Goal: Task Accomplishment & Management: Manage account settings

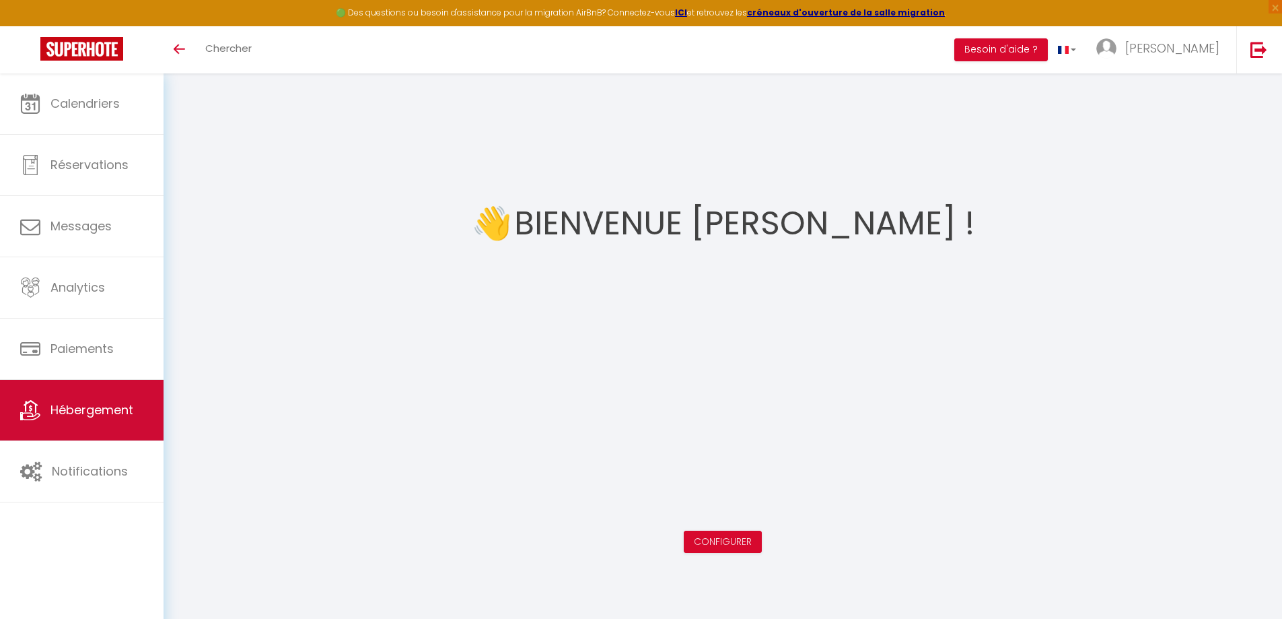
click at [82, 411] on span "Hébergement" at bounding box center [91, 409] width 83 height 17
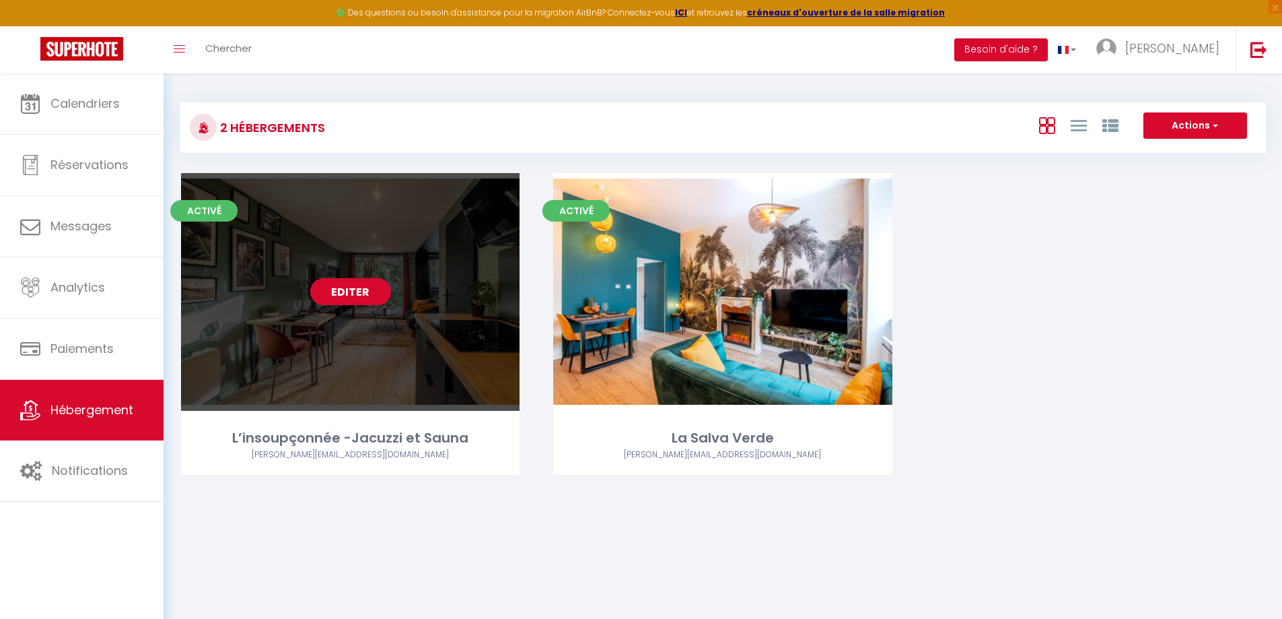
click at [354, 290] on link "Editer" at bounding box center [350, 291] width 81 height 27
select select "3"
select select "2"
select select "1"
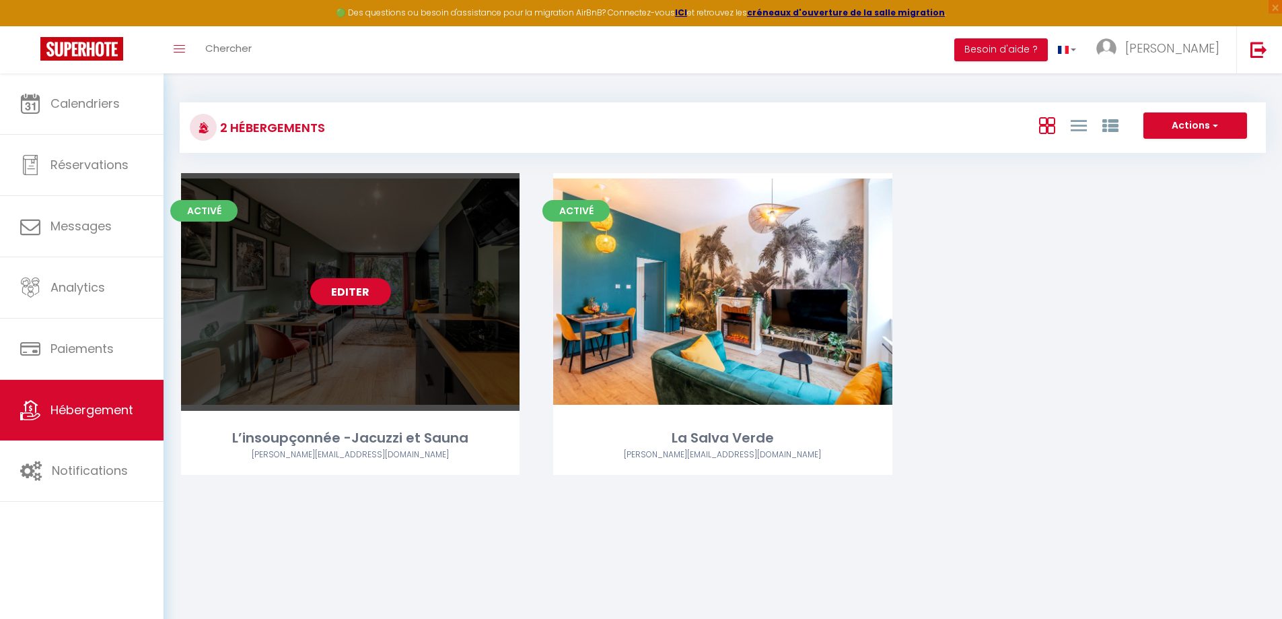
select select
select select "28"
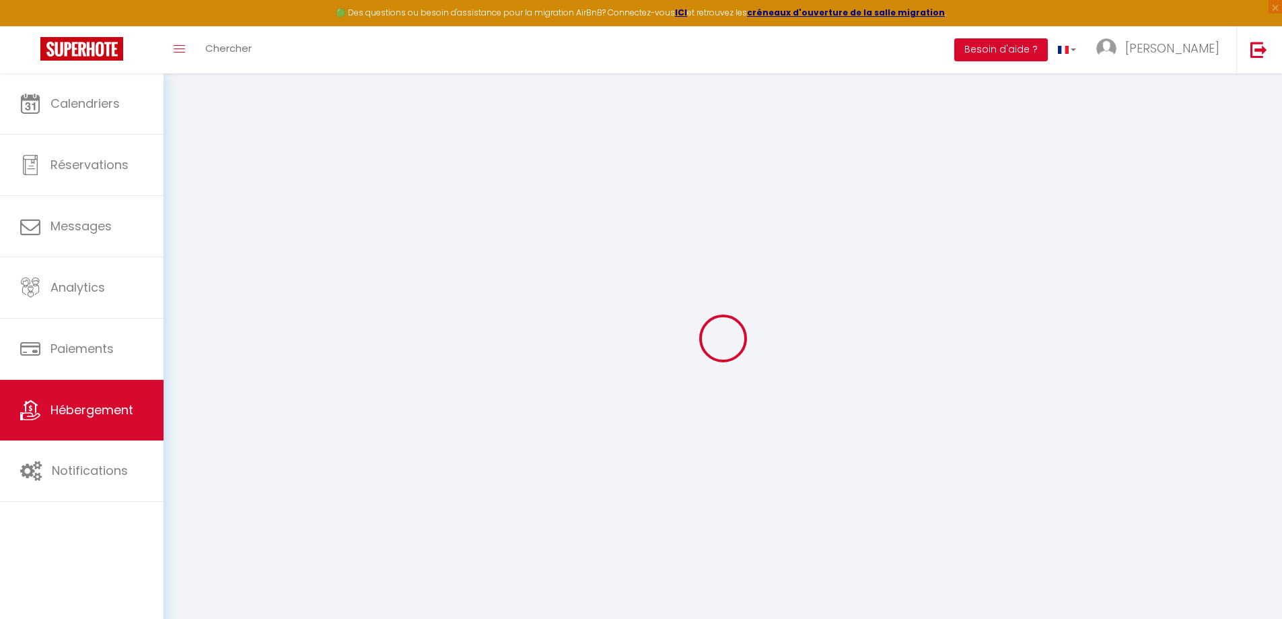
select select
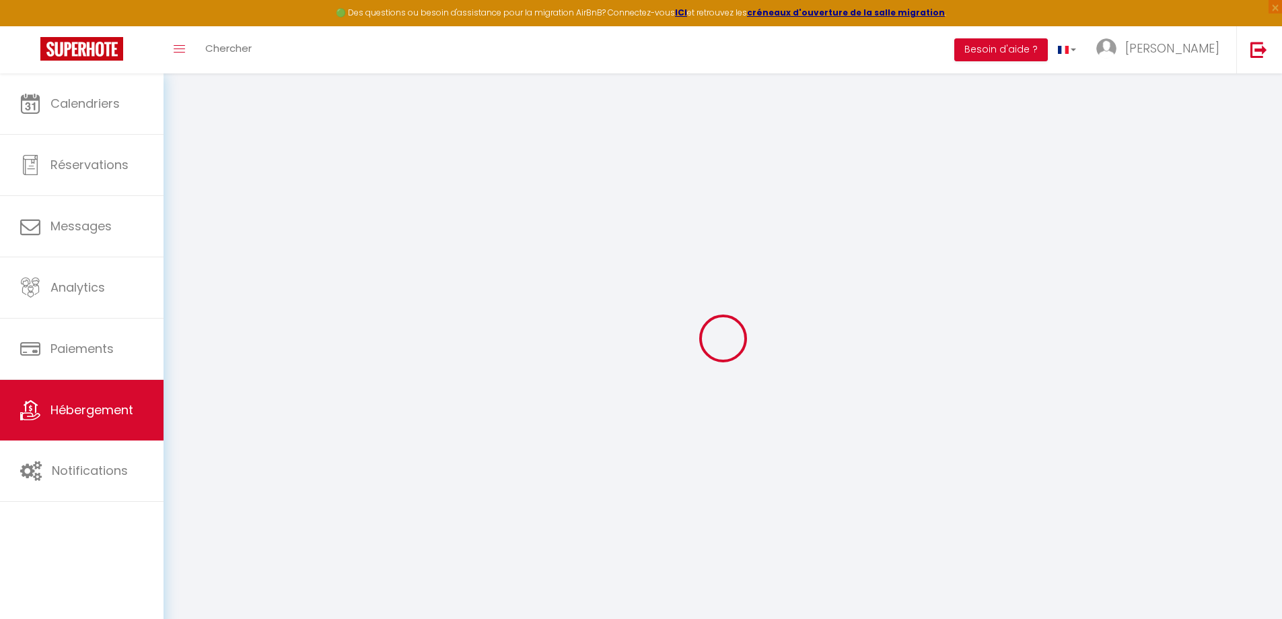
select select
checkbox input "false"
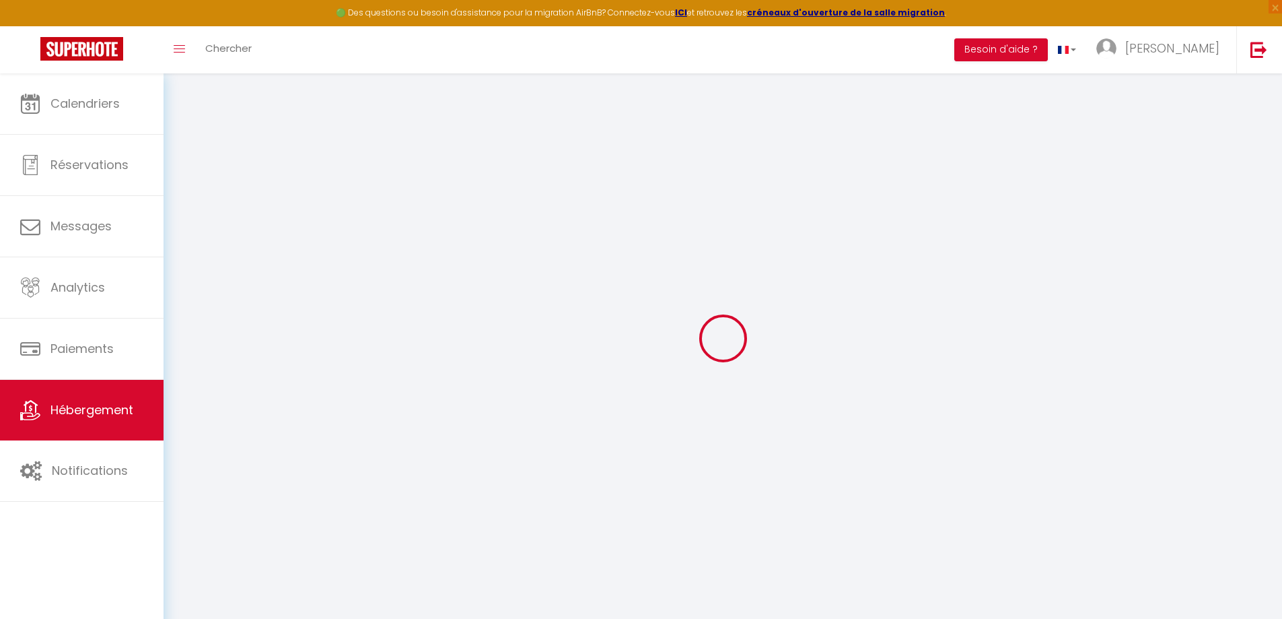
select select
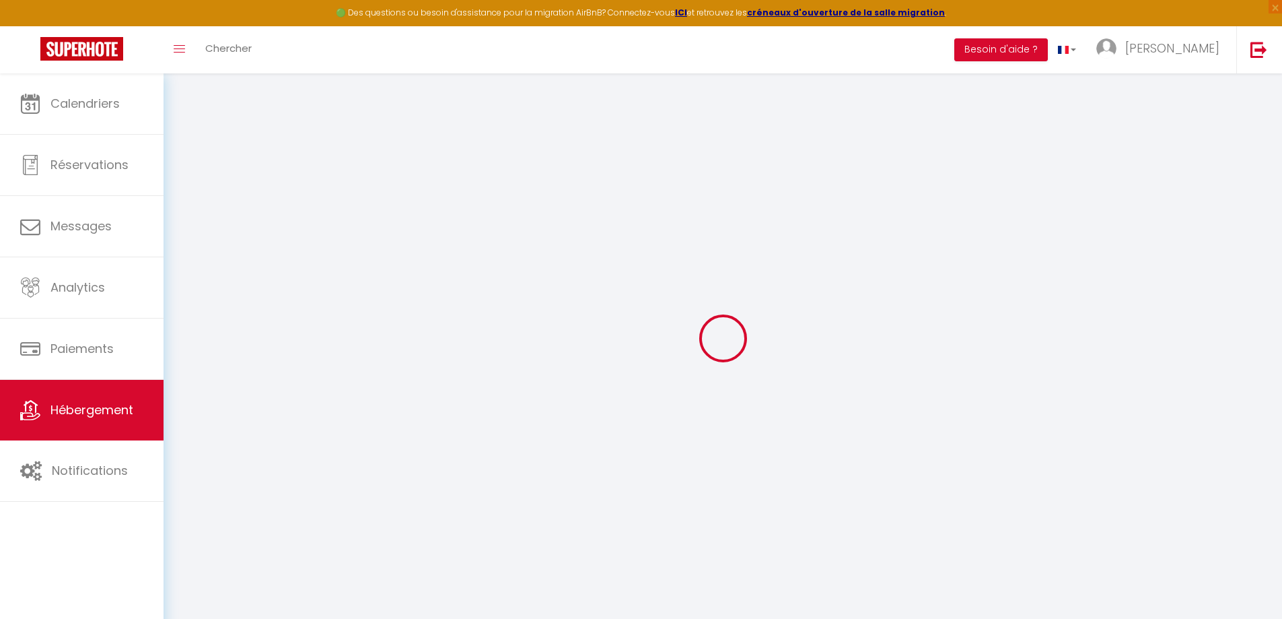
select select
checkbox input "false"
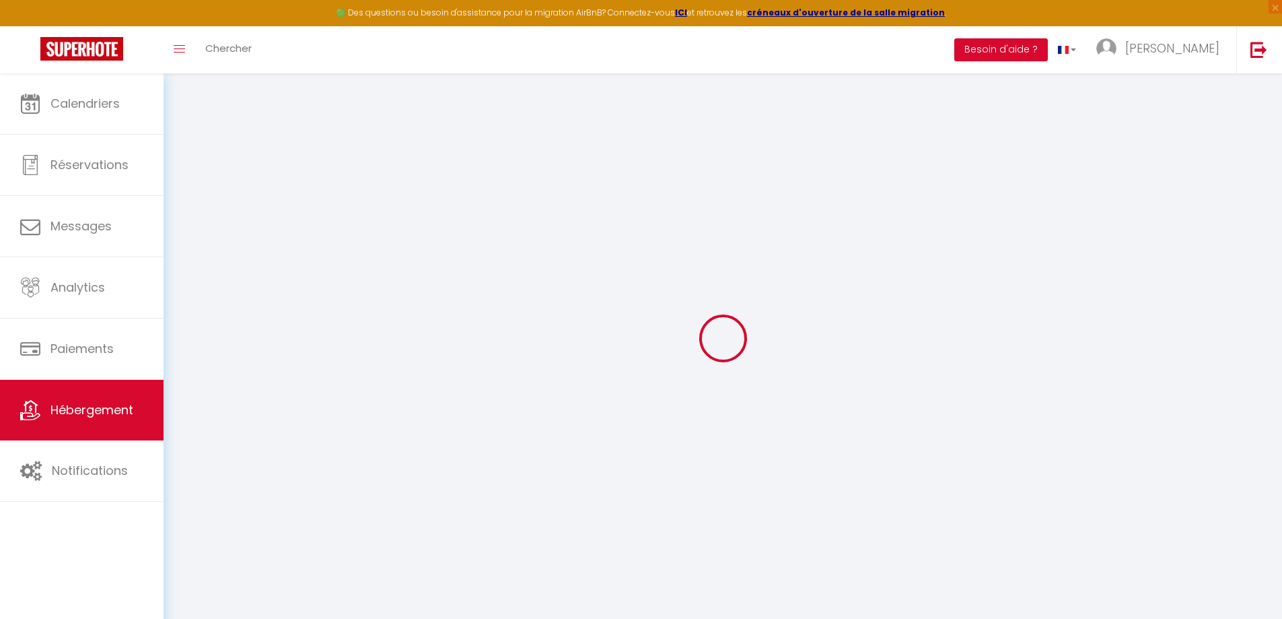
checkbox input "false"
select select
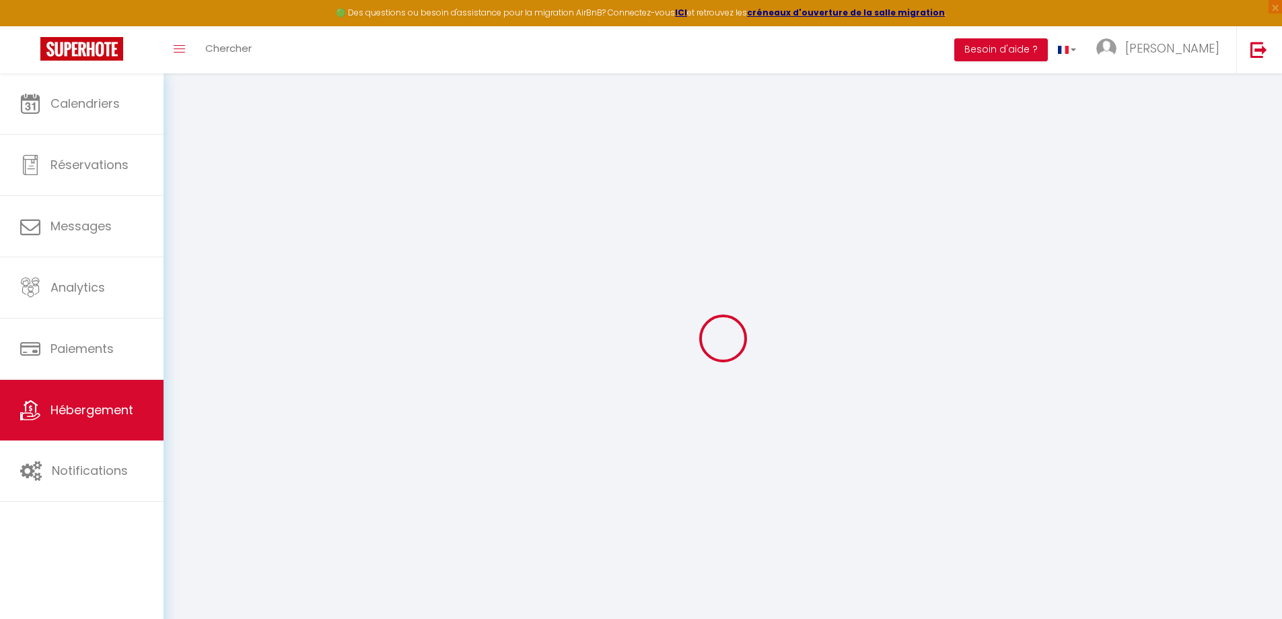
select select
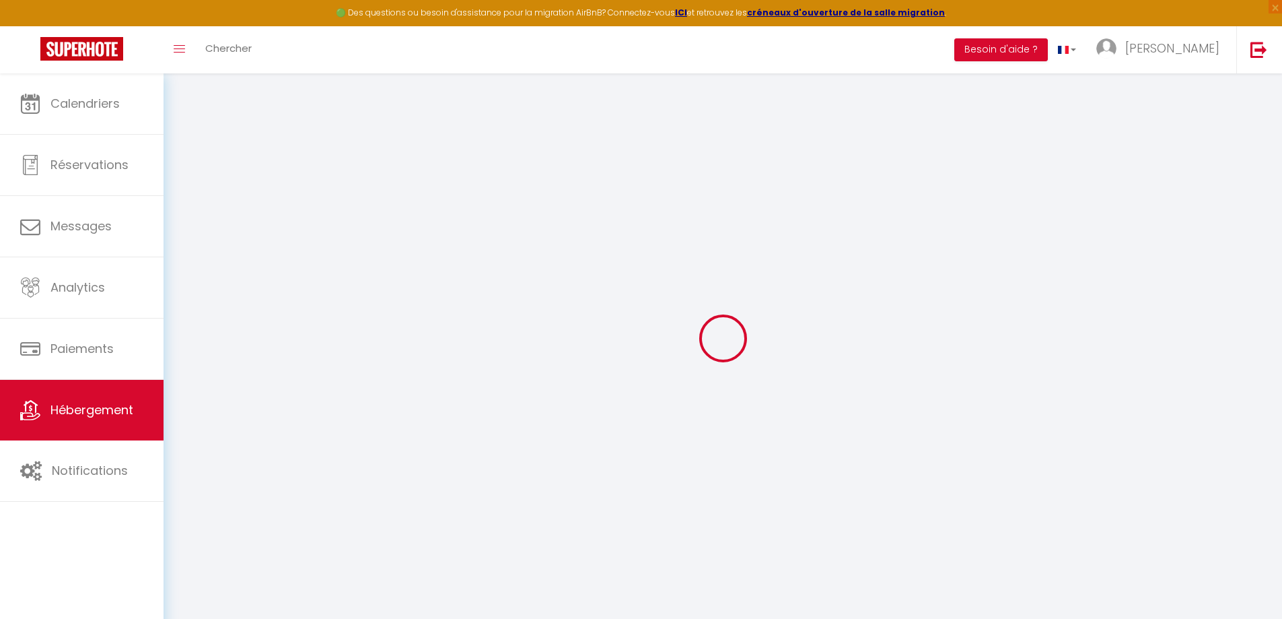
checkbox input "false"
select select
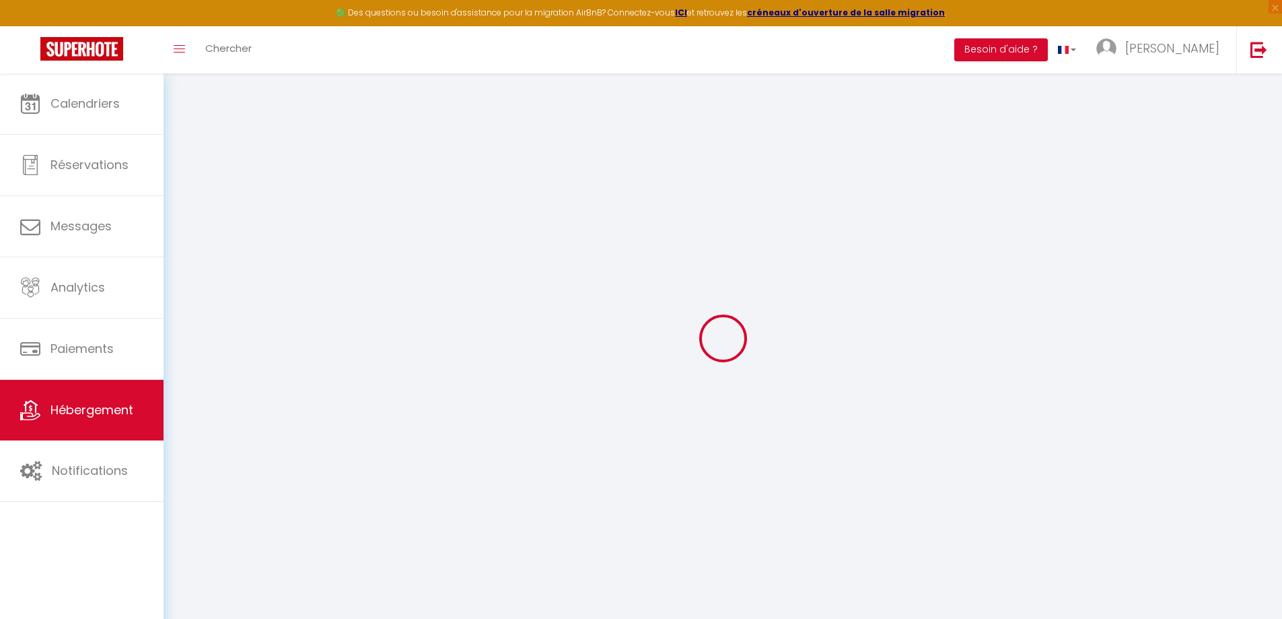
select select
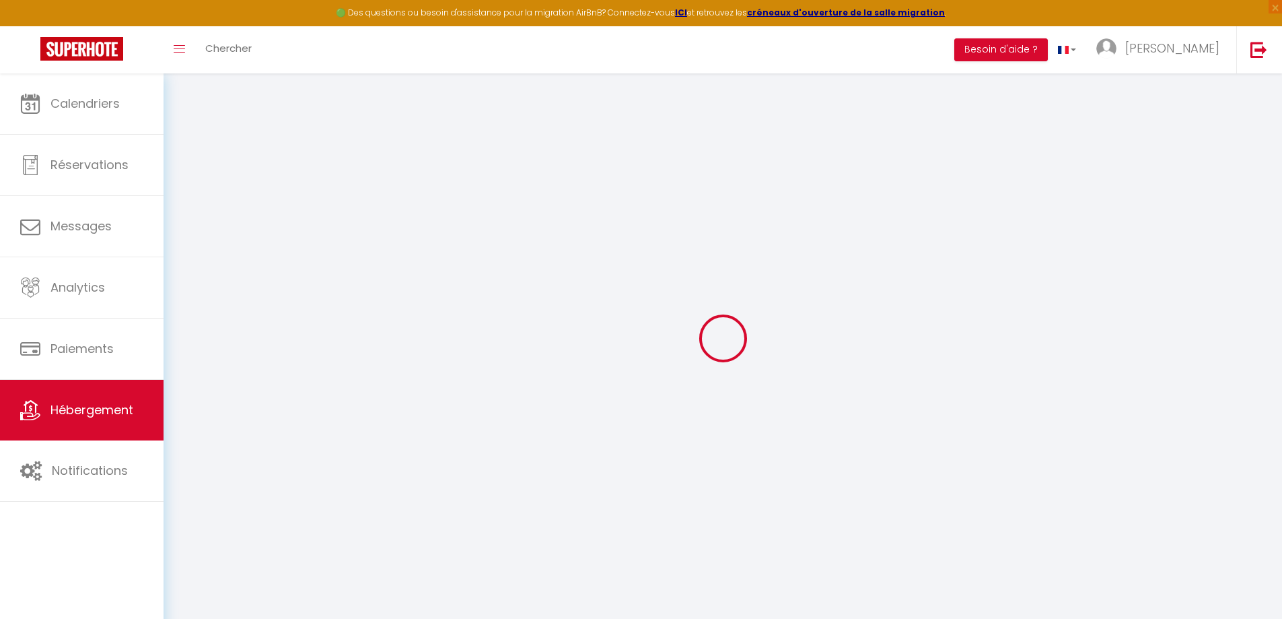
select select
checkbox input "false"
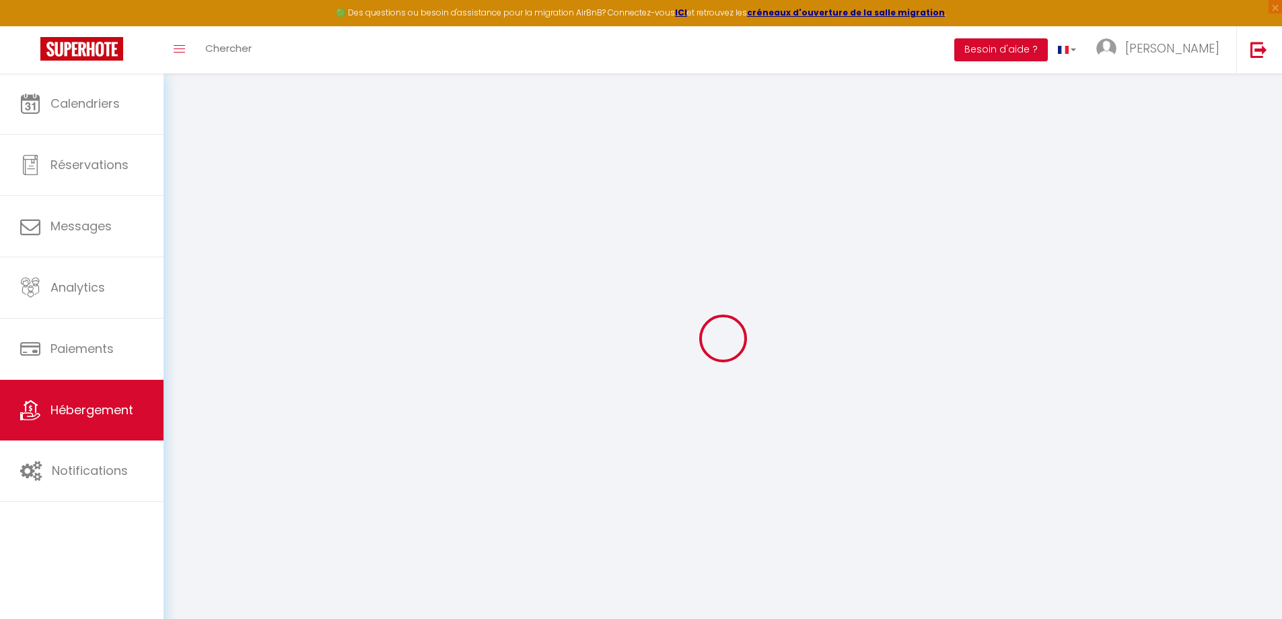
checkbox input "false"
select select
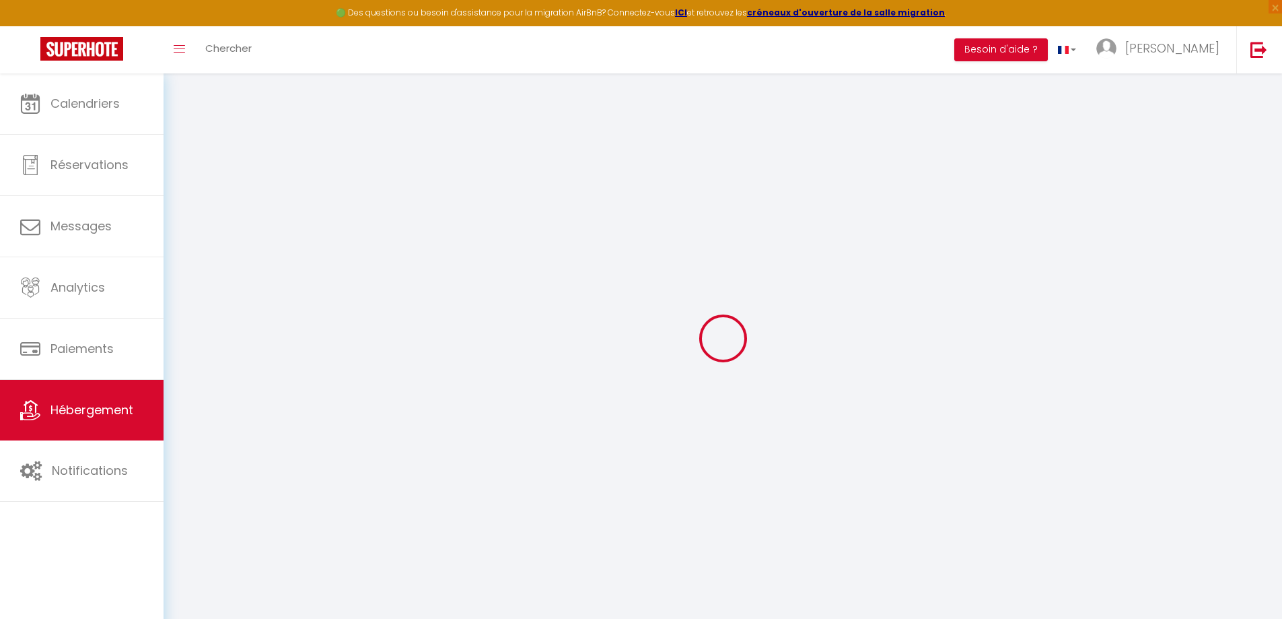
select select
checkbox input "false"
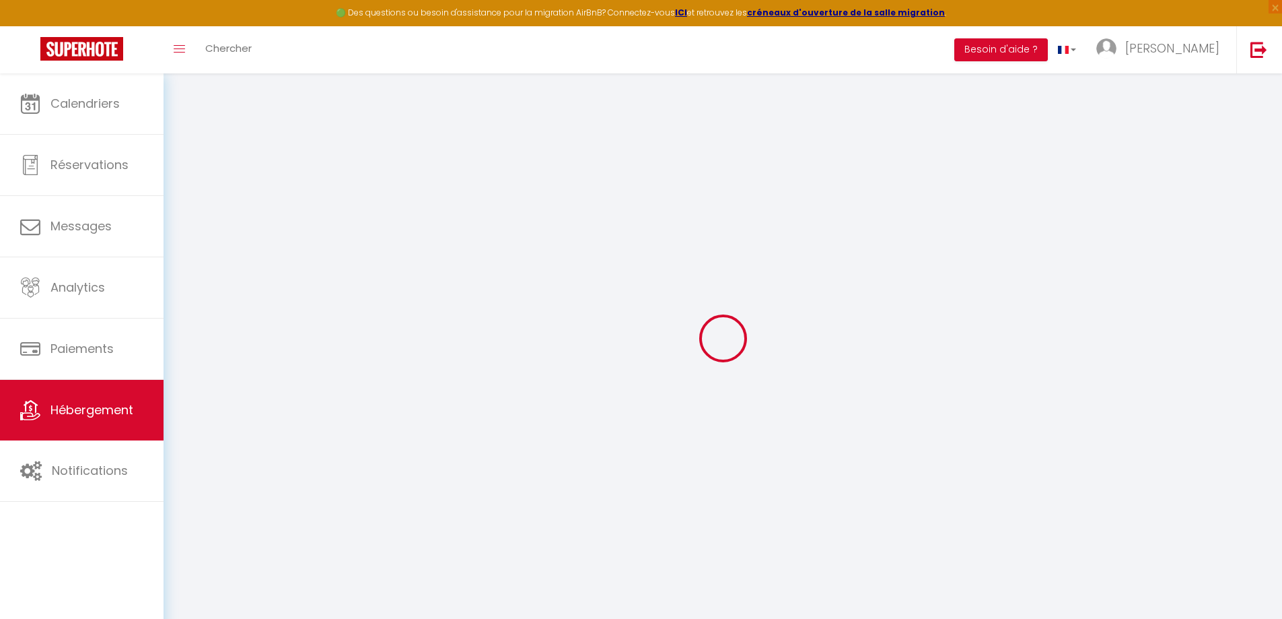
checkbox input "false"
select select
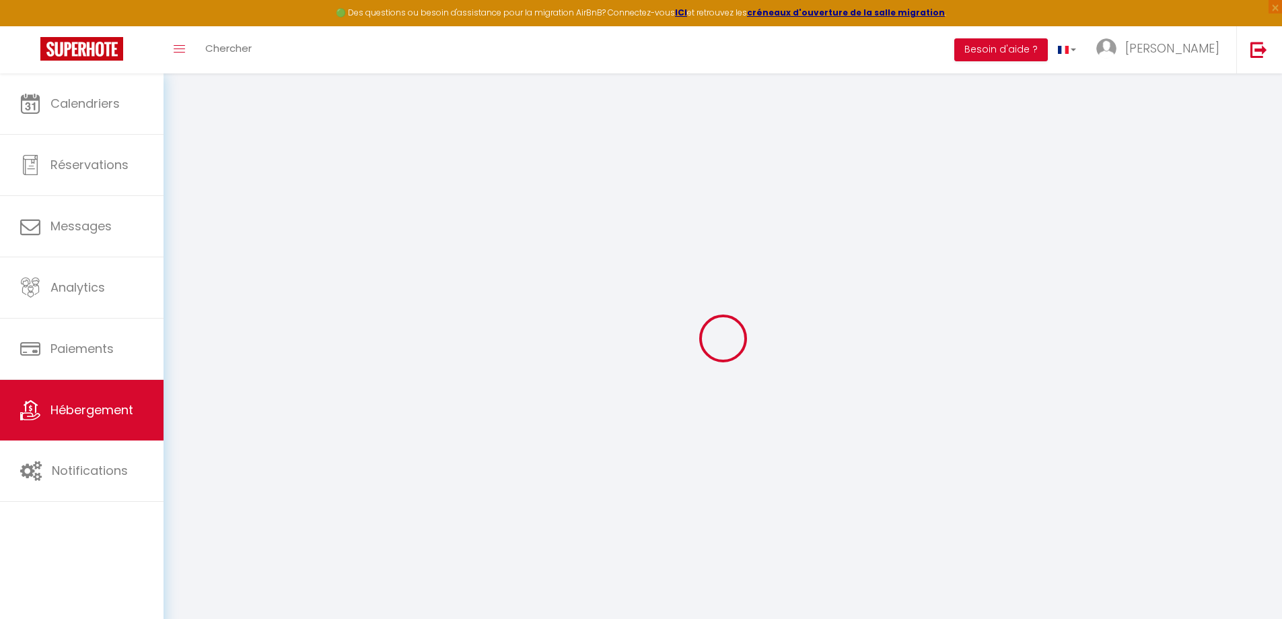
select select
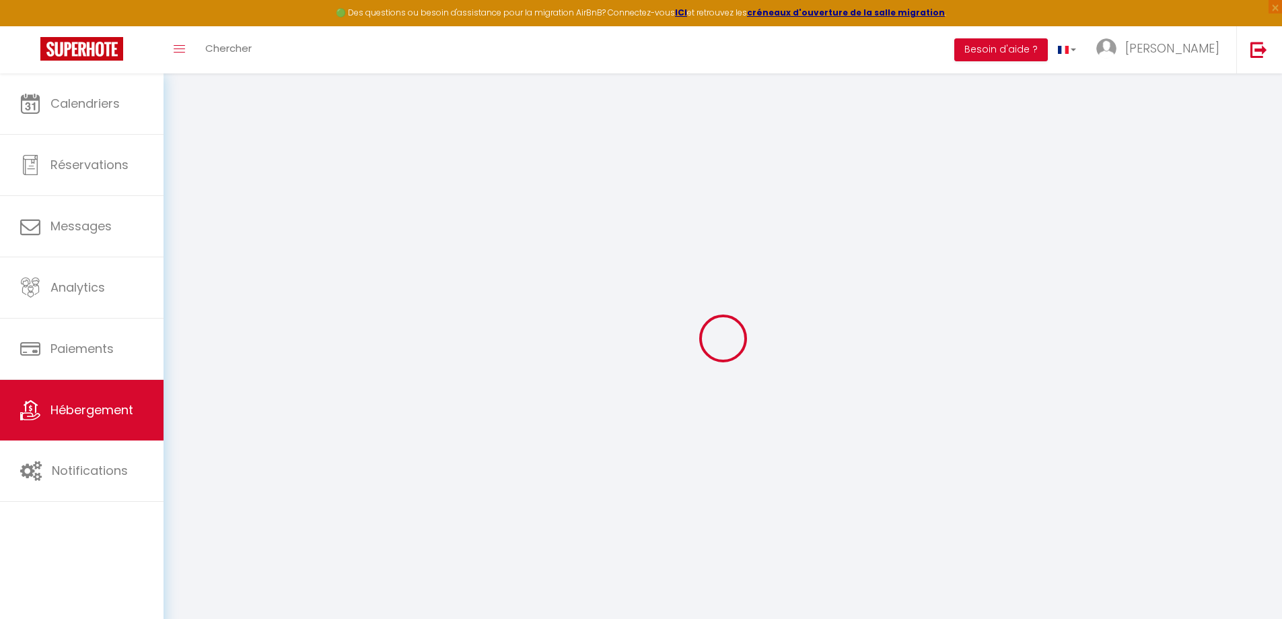
select select
checkbox input "false"
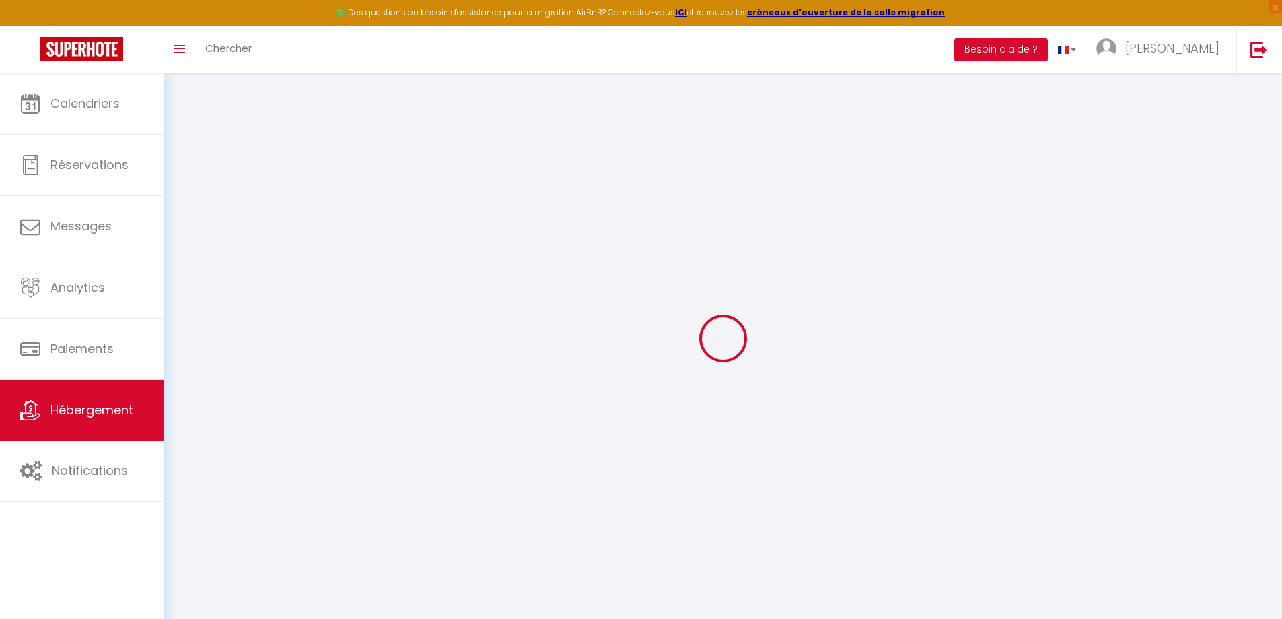
select select
type input "L’insoupçonnée -Jacuzzi et Sauna"
type input "[PERSON_NAME]"
type input "ADAOUI"
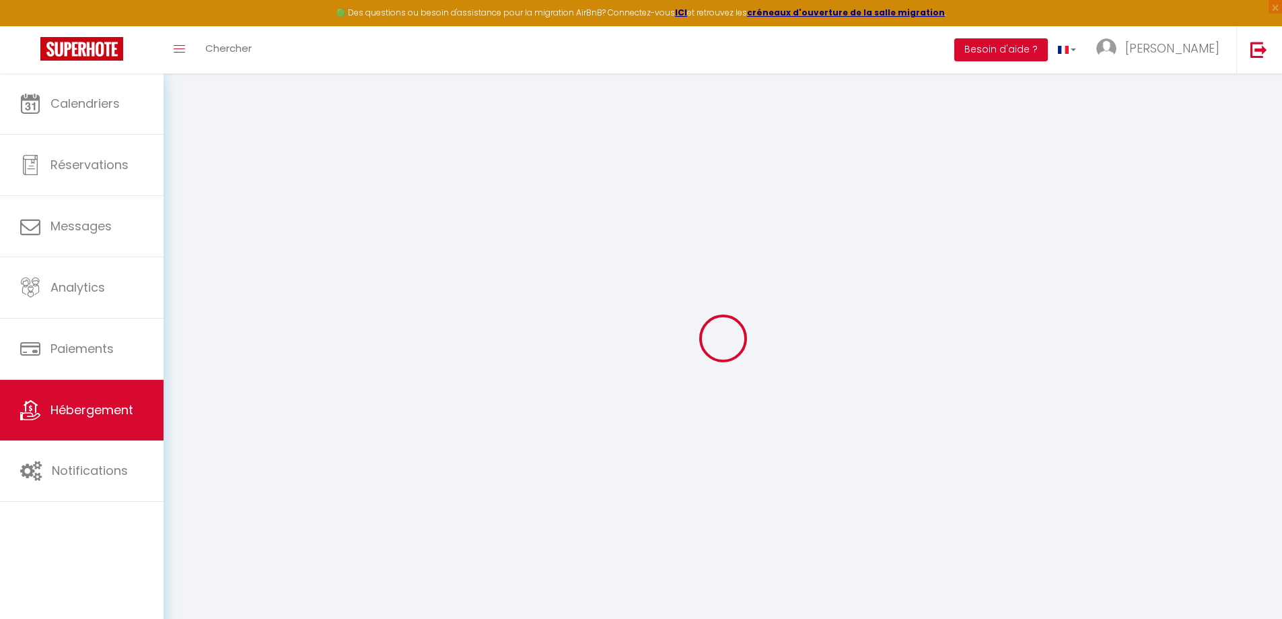
type input "111 bd des Belges"
type input "44300"
type input "Nantes"
select select "houses"
select select "2"
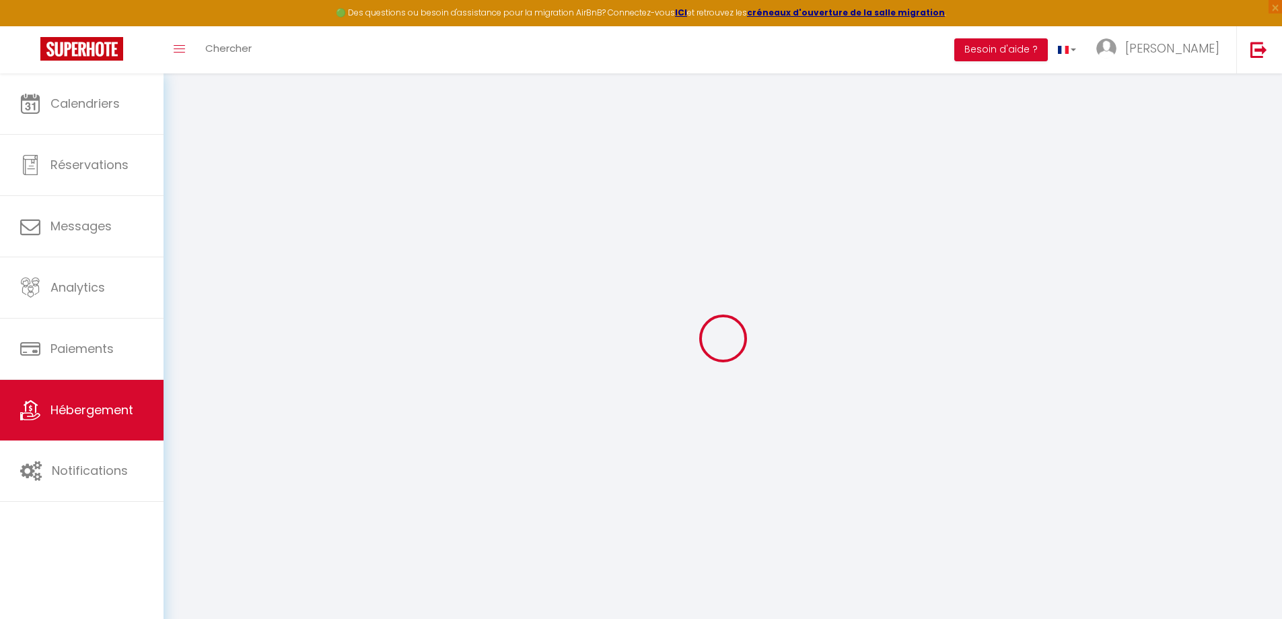
select select "2"
type input "180"
type input "40"
type input "5"
type input "4.30"
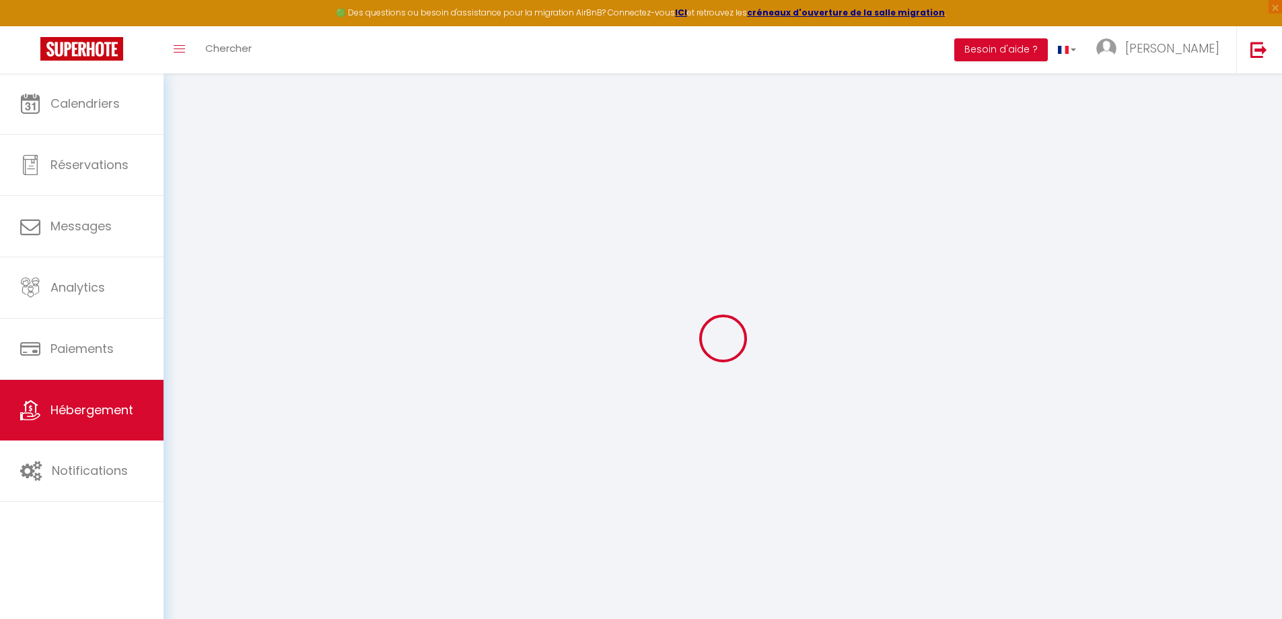
type input "500"
select select
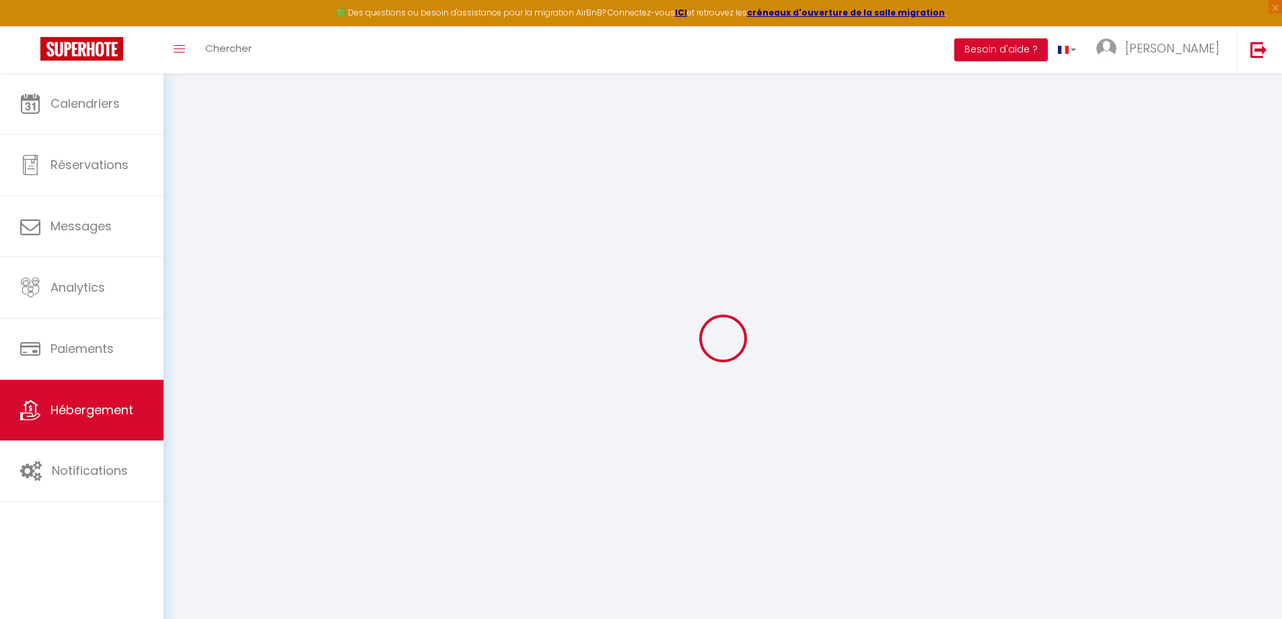
select select
type input "111 Boulevard des Belges"
type input "44000"
type input "Nantes"
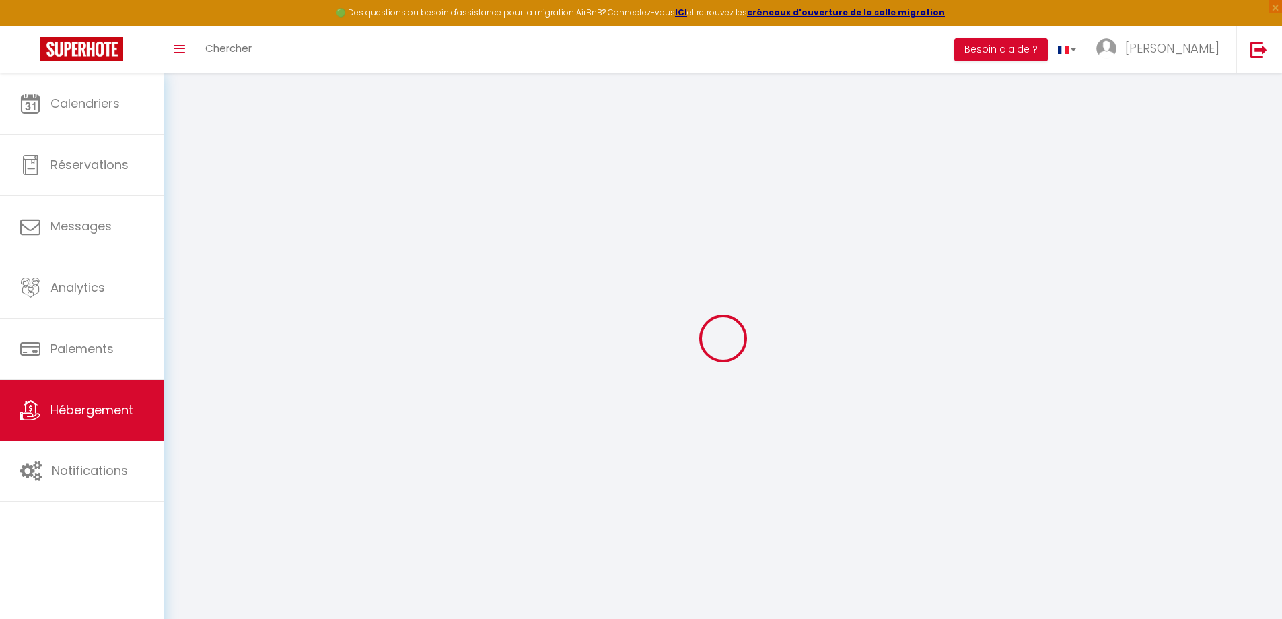
type input "[PERSON_NAME][EMAIL_ADDRESS][DOMAIN_NAME]"
select select "5710"
checkbox input "false"
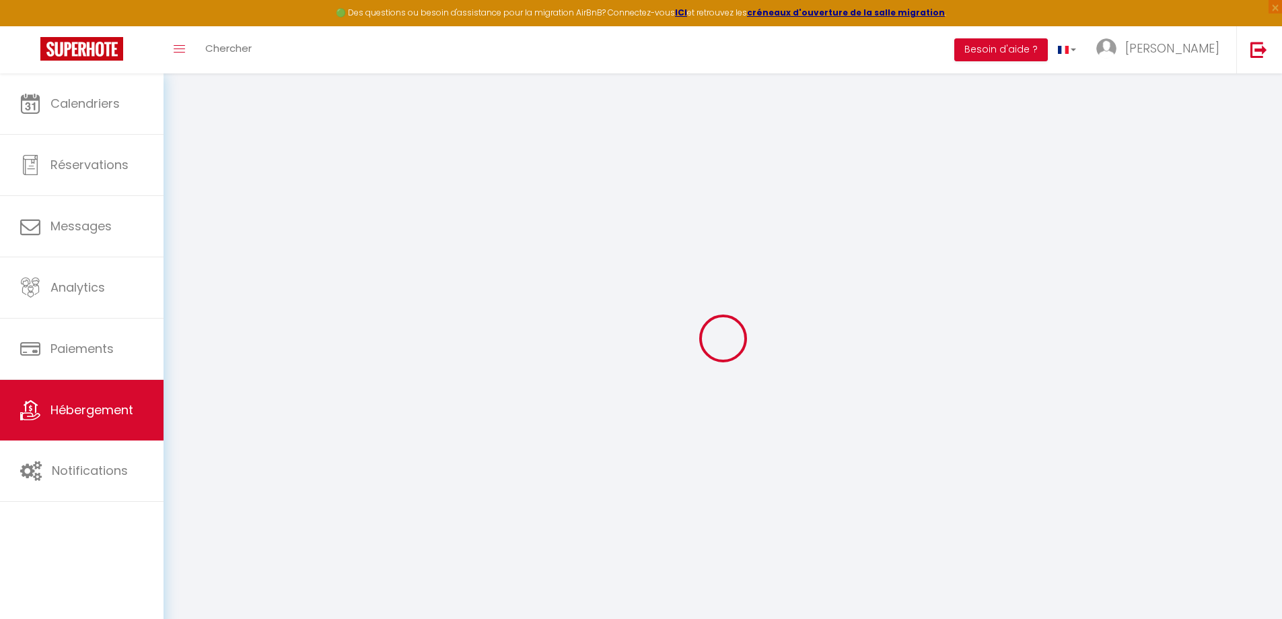
checkbox input "false"
radio input "true"
type input "0"
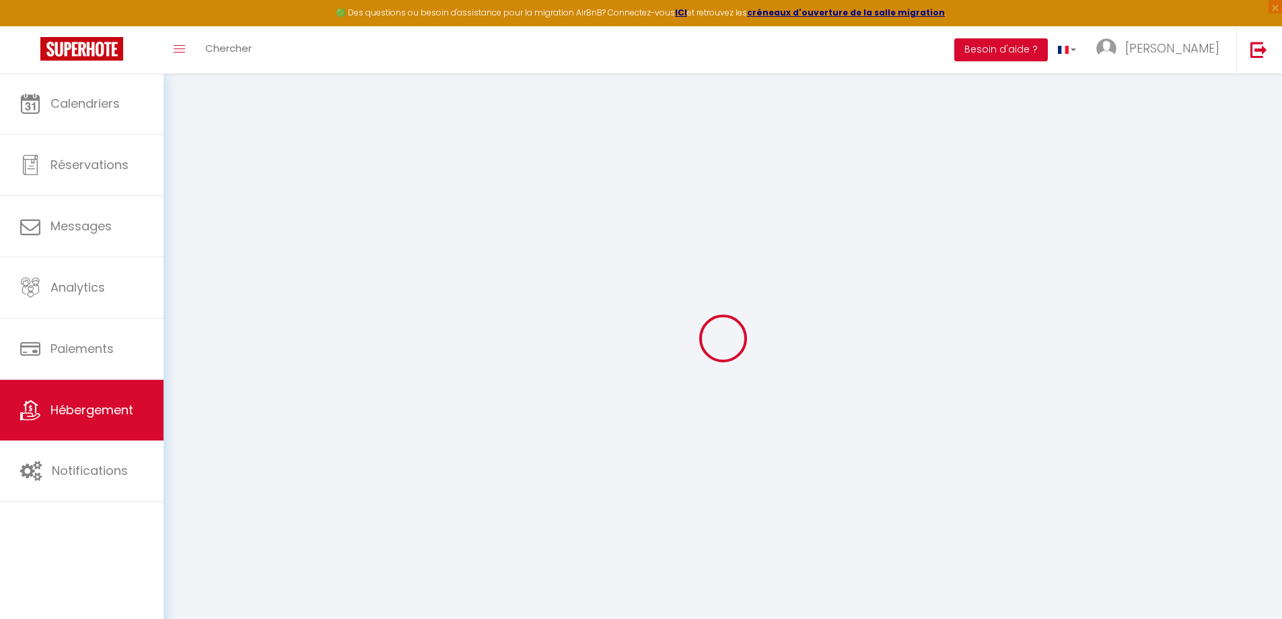
type input "0"
select select
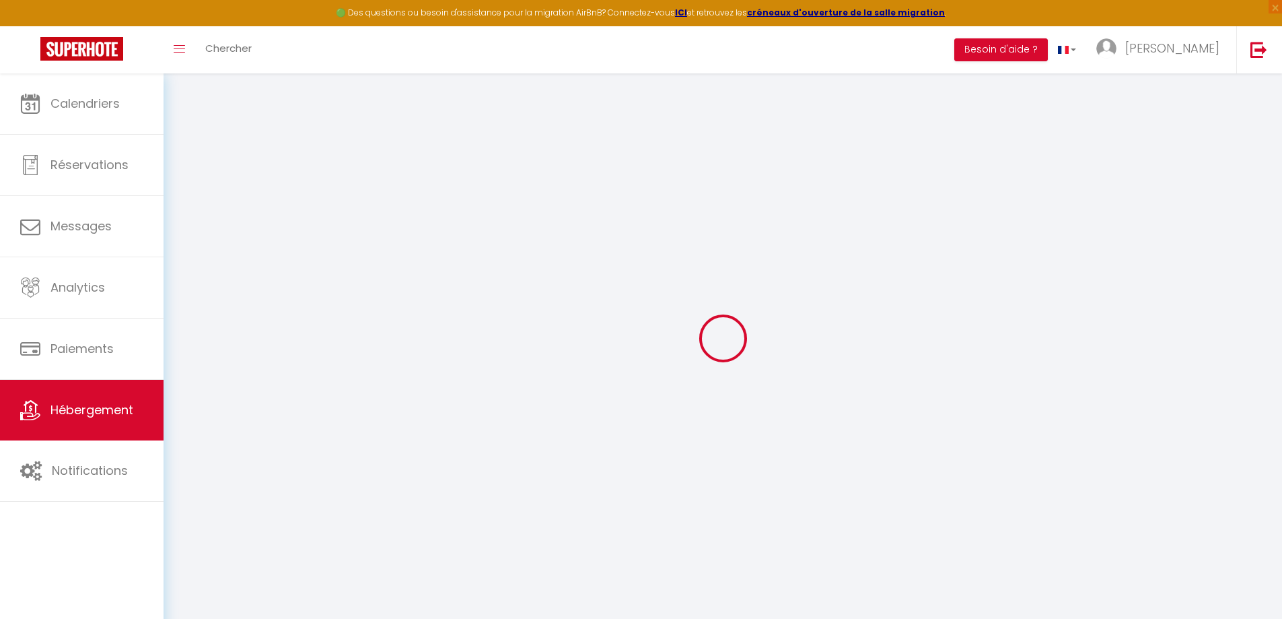
select select
checkbox input "false"
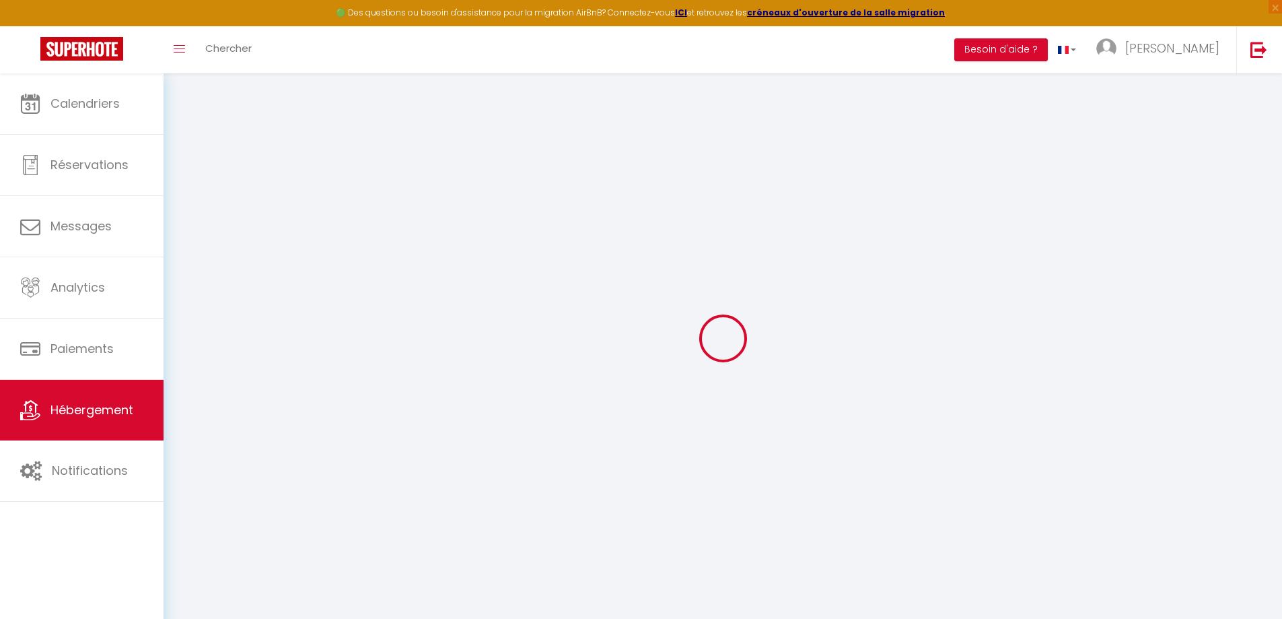
checkbox input "false"
select select "townhouse"
select select "48682"
checkbox input "false"
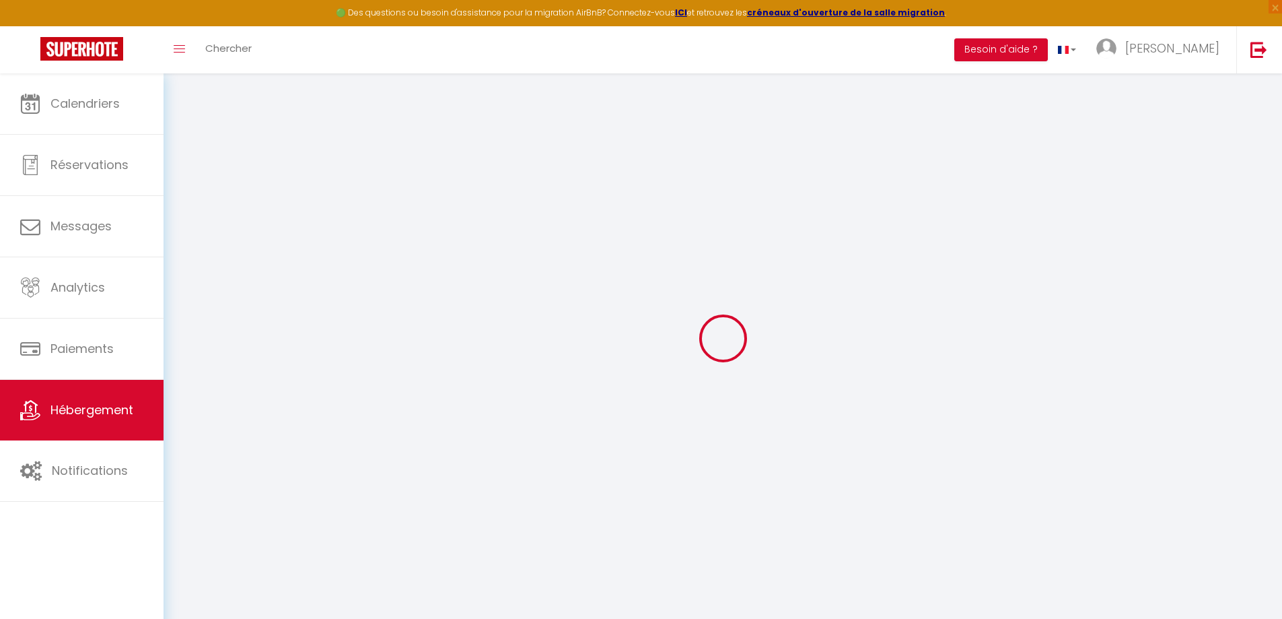
checkbox input "false"
select select "17:00"
select select "23:45"
select select "11:00"
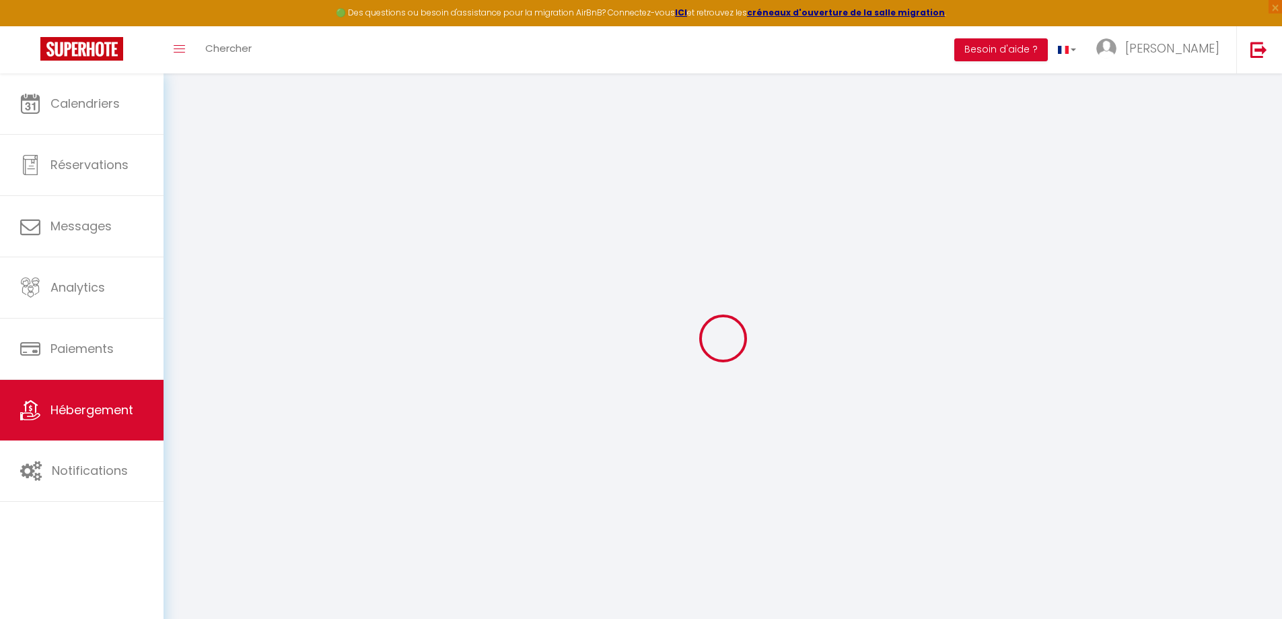
select select "30"
select select "120"
select select "20:00"
checkbox input "false"
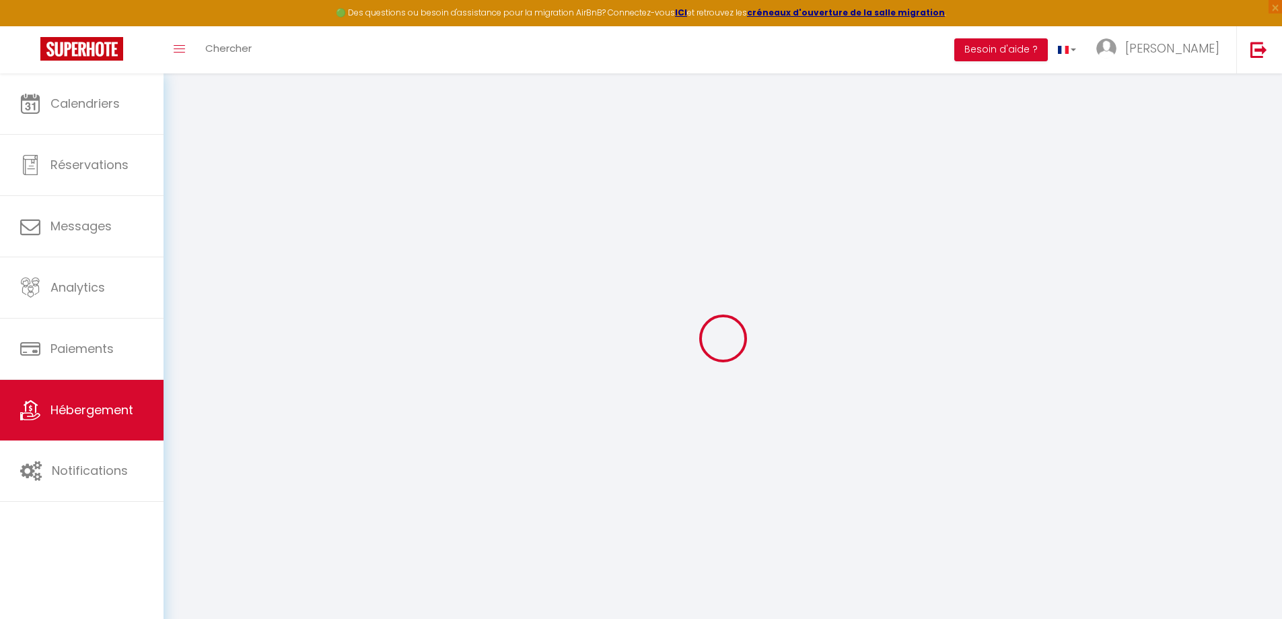
checkbox input "false"
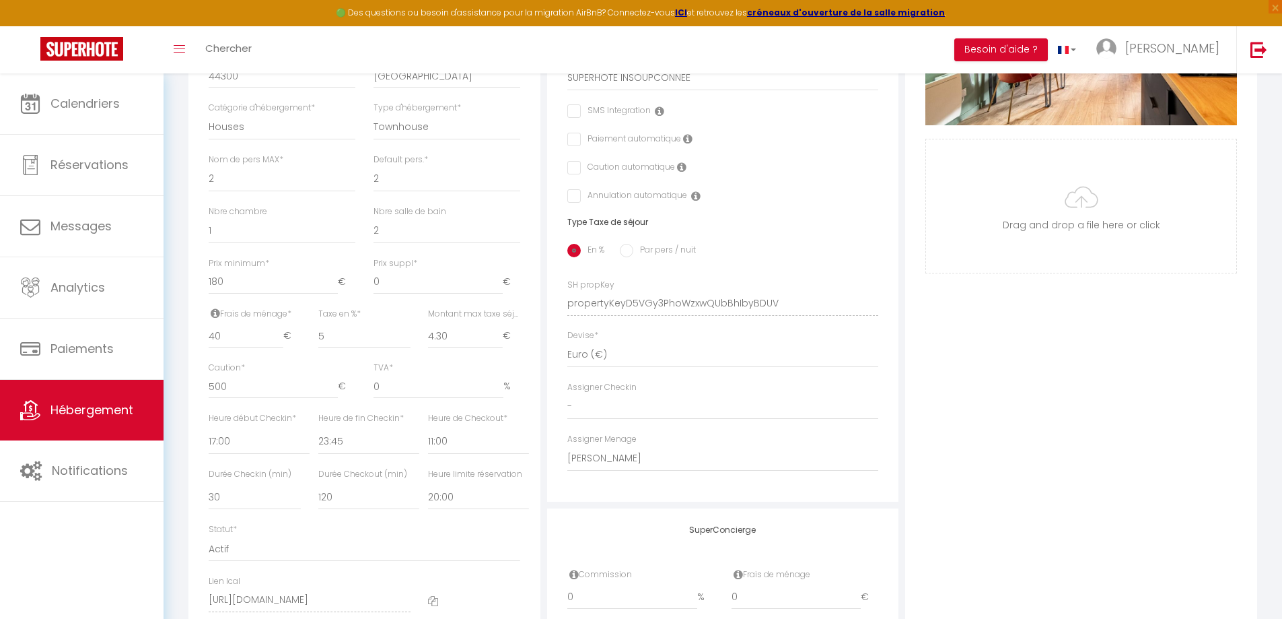
scroll to position [578, 0]
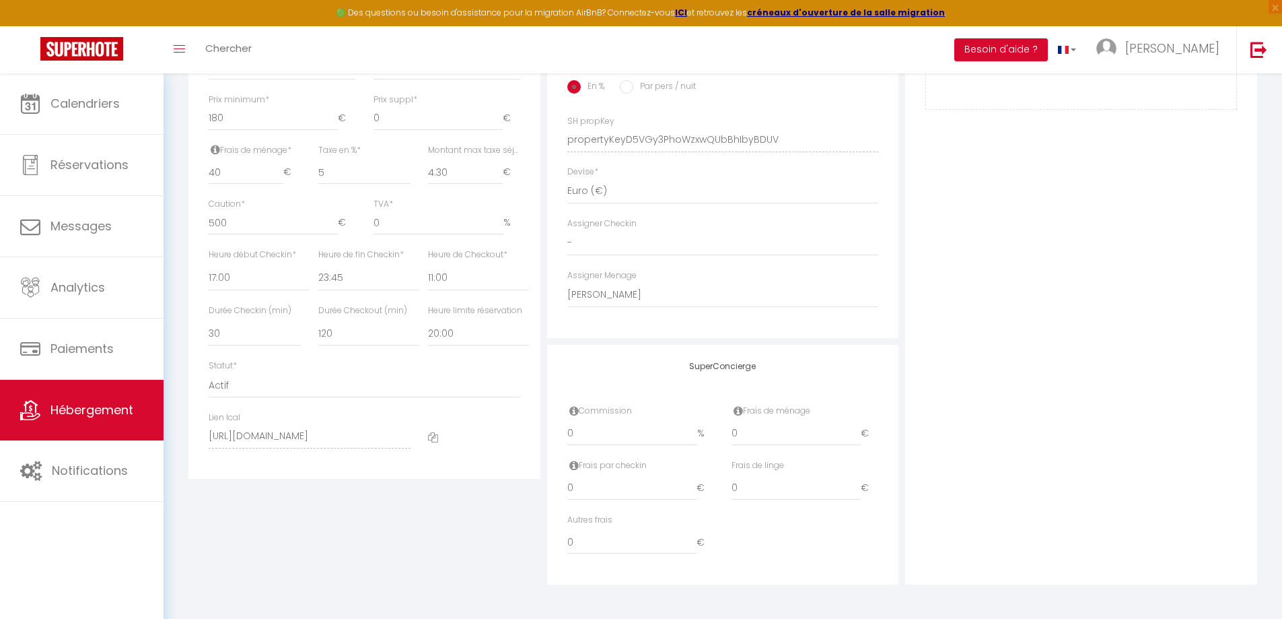
click at [429, 436] on icon at bounding box center [433, 437] width 10 height 10
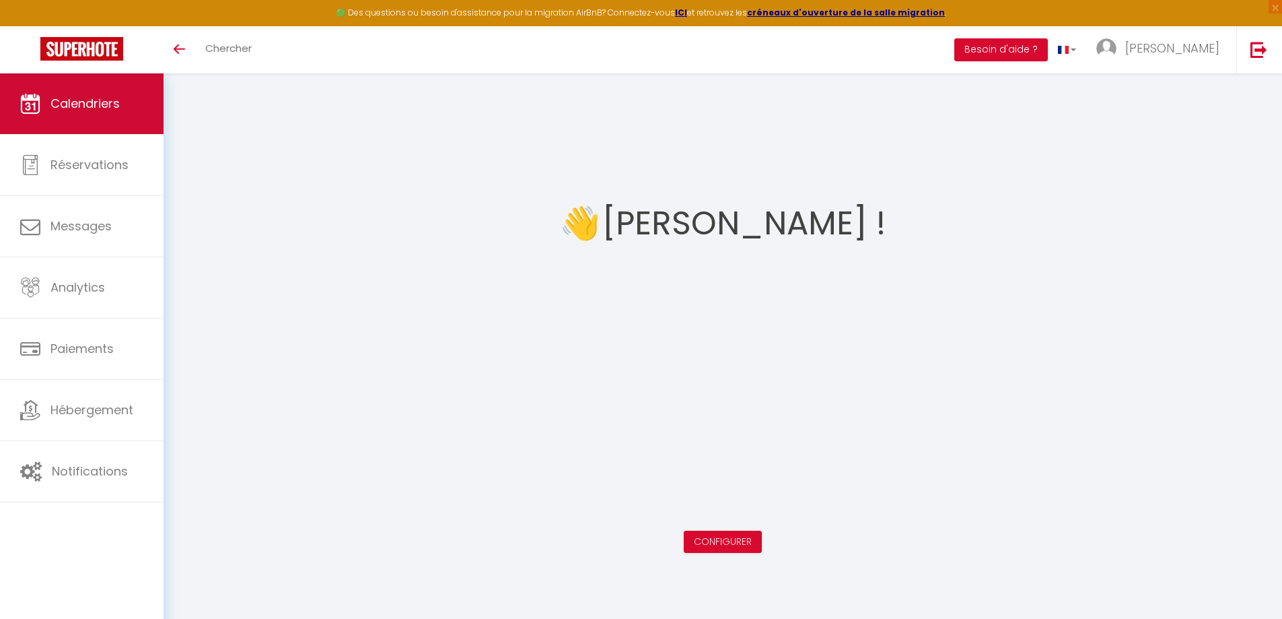
click at [82, 87] on link "Calendriers" at bounding box center [82, 103] width 164 height 61
